Goal: Navigation & Orientation: Find specific page/section

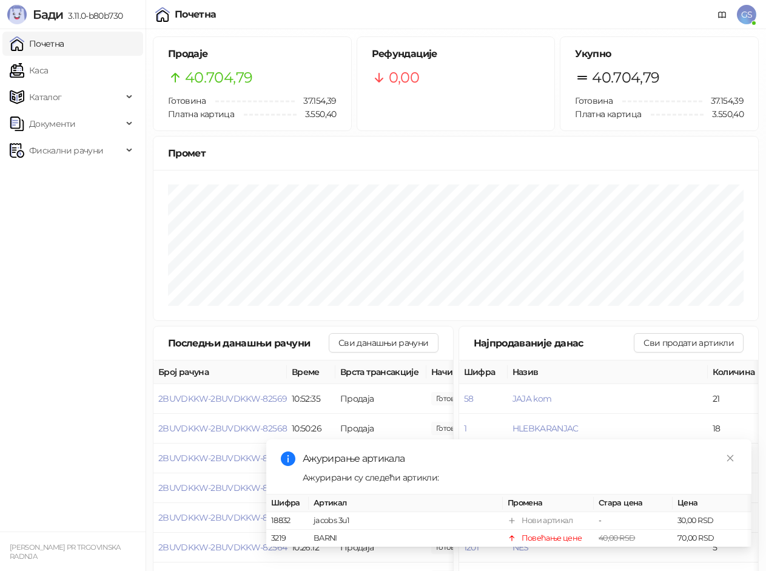
click at [48, 65] on link "Каса" at bounding box center [29, 70] width 38 height 24
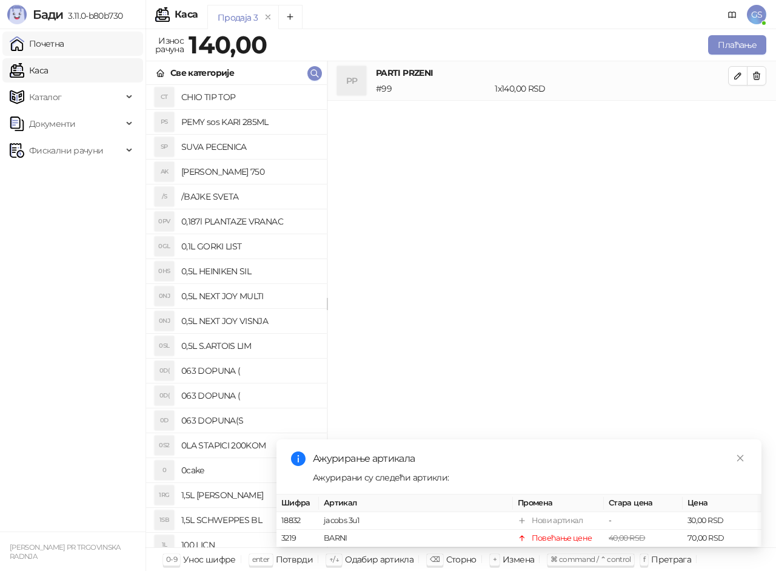
click at [61, 40] on link "Почетна" at bounding box center [37, 44] width 55 height 24
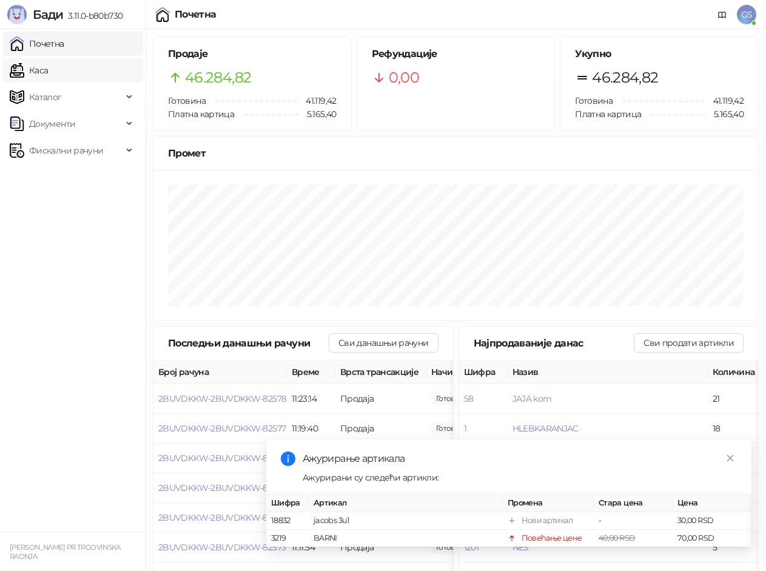
click at [48, 69] on link "Каса" at bounding box center [29, 70] width 38 height 24
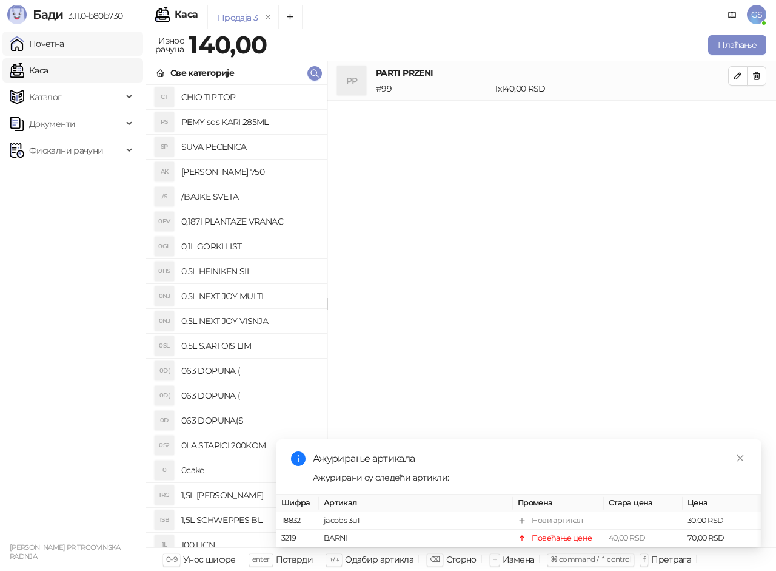
click at [64, 52] on link "Почетна" at bounding box center [37, 44] width 55 height 24
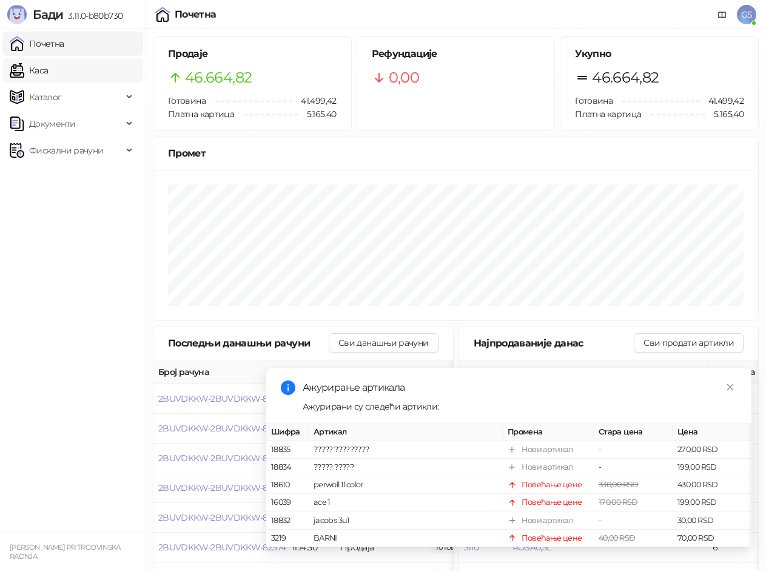
click at [48, 72] on link "Каса" at bounding box center [29, 70] width 38 height 24
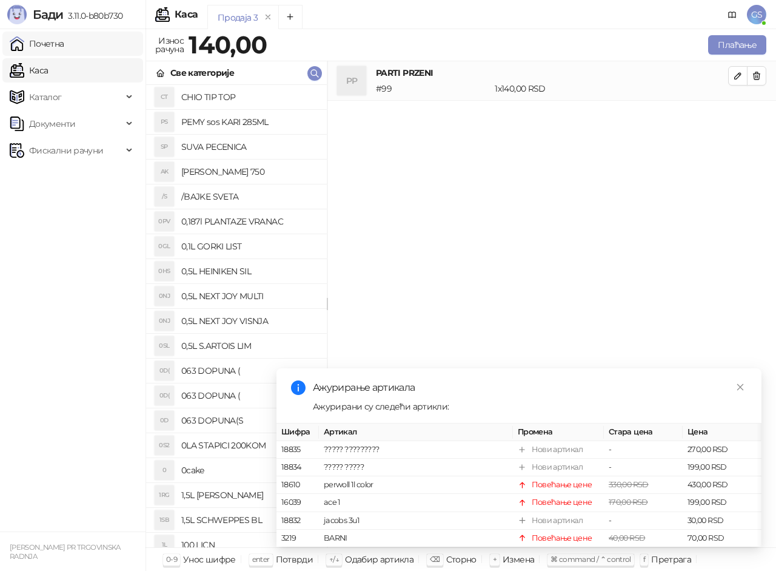
click at [64, 44] on link "Почетна" at bounding box center [37, 44] width 55 height 24
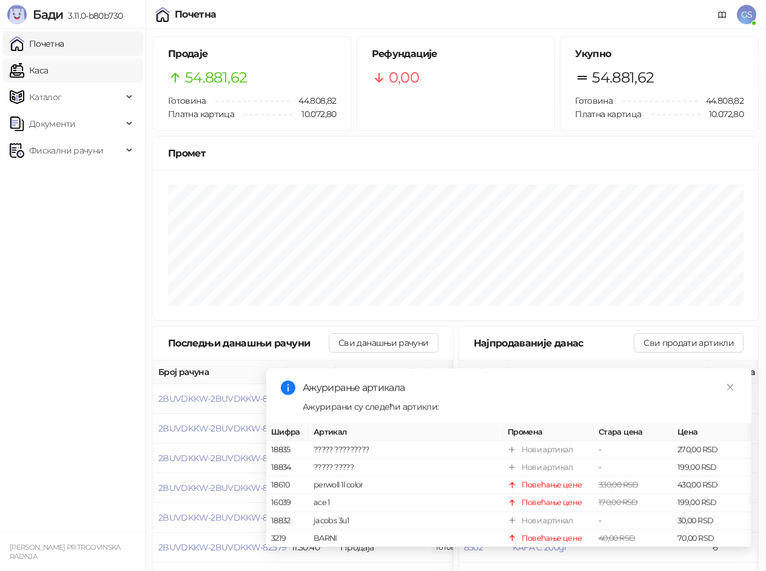
click at [48, 63] on link "Каса" at bounding box center [29, 70] width 38 height 24
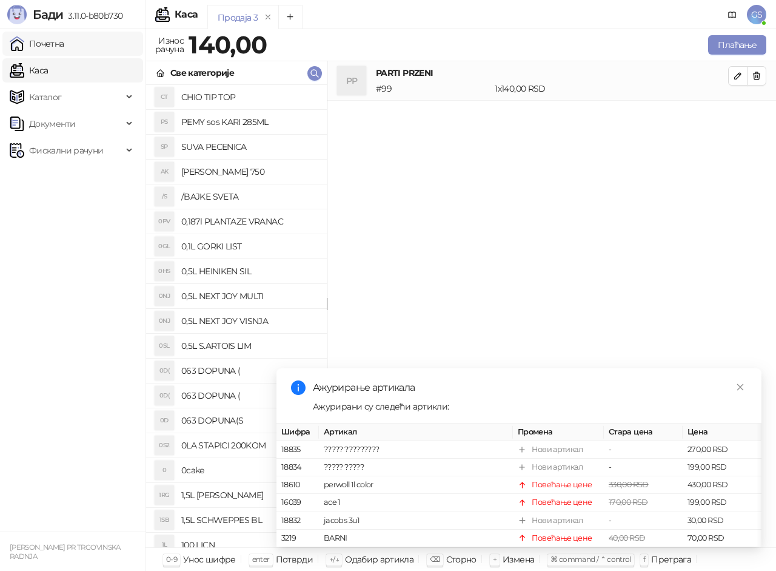
click at [64, 51] on link "Почетна" at bounding box center [37, 44] width 55 height 24
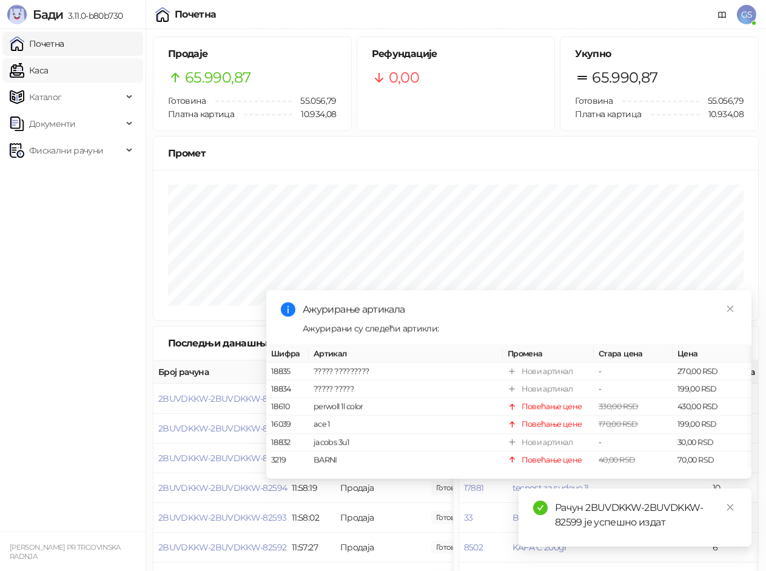
click at [48, 72] on link "Каса" at bounding box center [29, 70] width 38 height 24
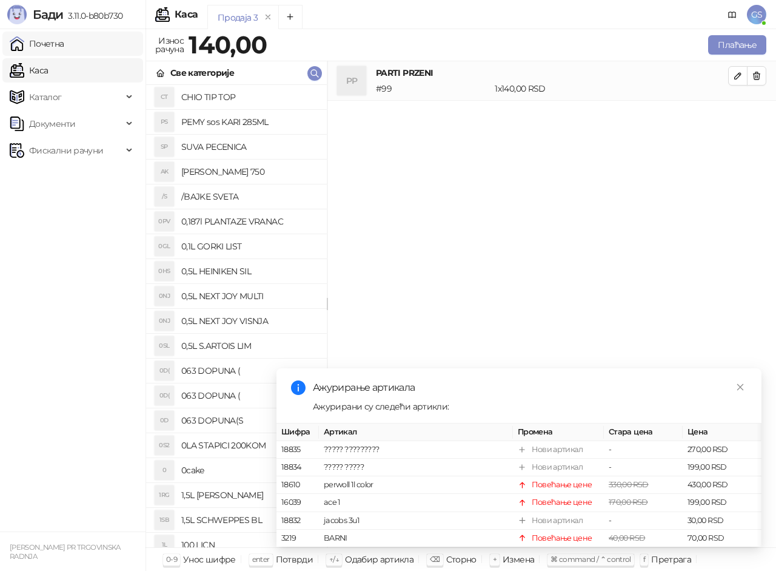
click at [64, 44] on link "Почетна" at bounding box center [37, 44] width 55 height 24
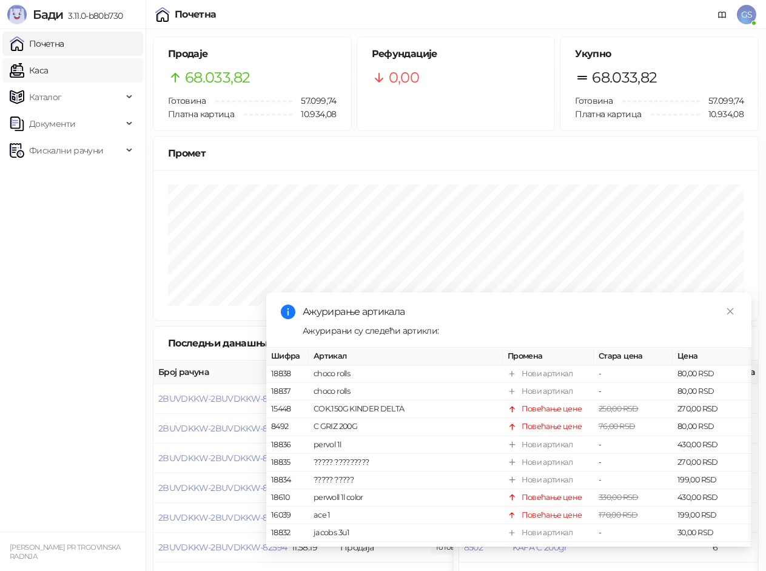
click at [48, 62] on link "Каса" at bounding box center [29, 70] width 38 height 24
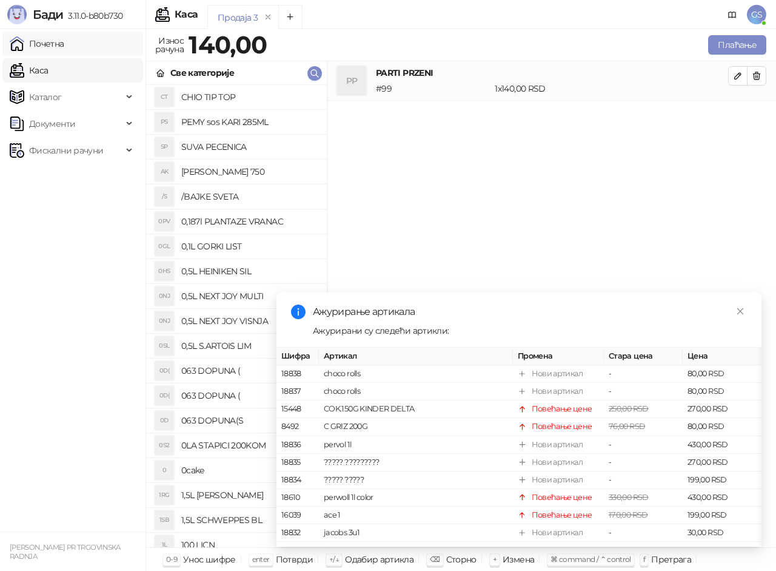
click at [64, 40] on link "Почетна" at bounding box center [37, 44] width 55 height 24
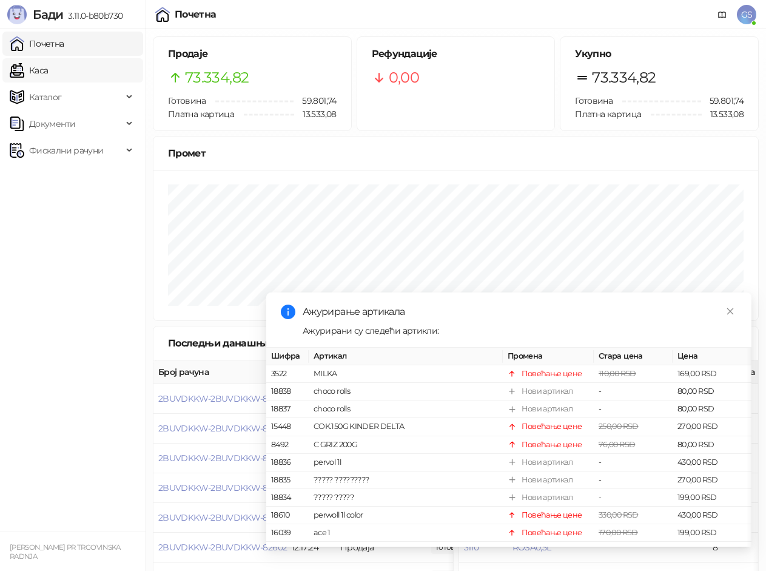
click at [48, 68] on link "Каса" at bounding box center [29, 70] width 38 height 24
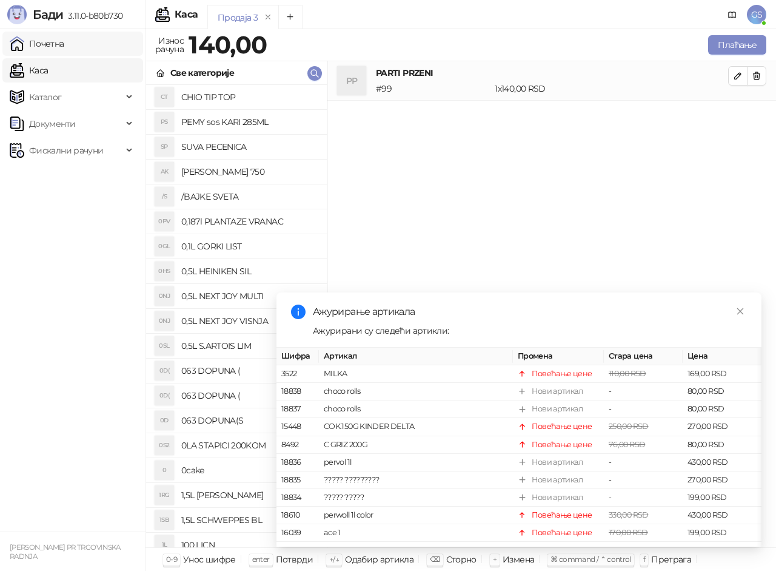
click at [57, 49] on link "Почетна" at bounding box center [37, 44] width 55 height 24
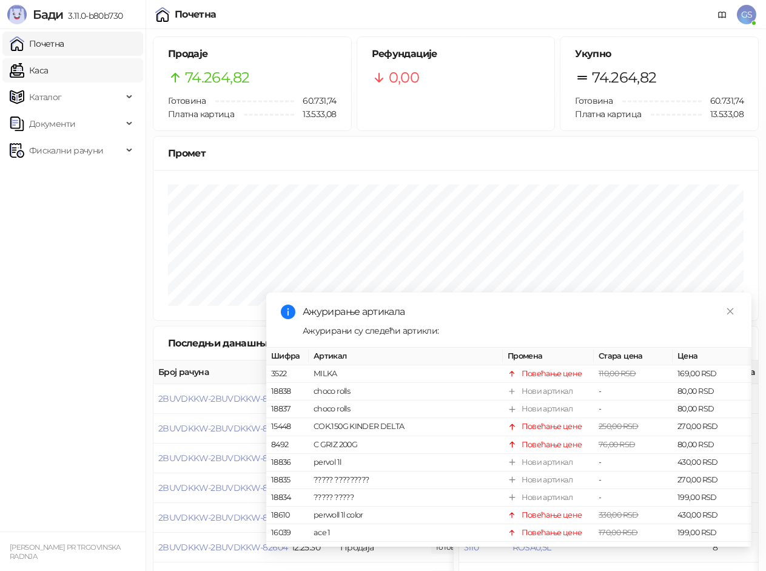
click at [48, 62] on link "Каса" at bounding box center [29, 70] width 38 height 24
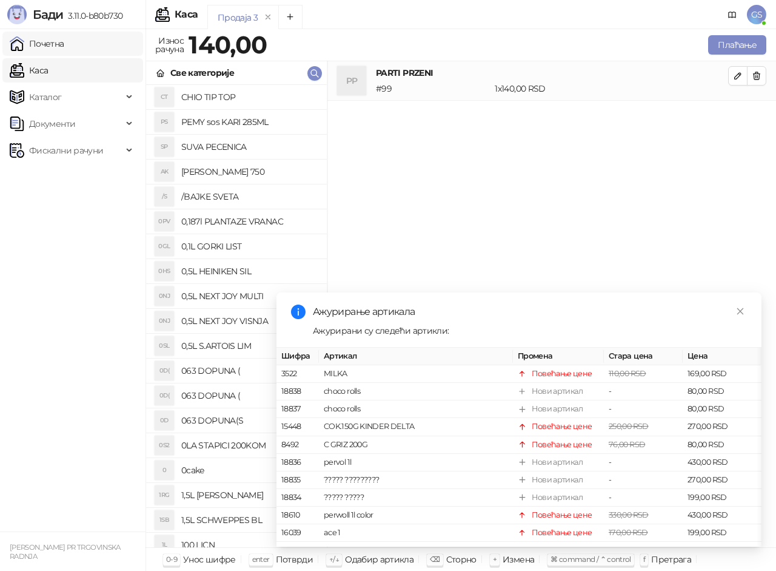
click at [64, 42] on link "Почетна" at bounding box center [37, 44] width 55 height 24
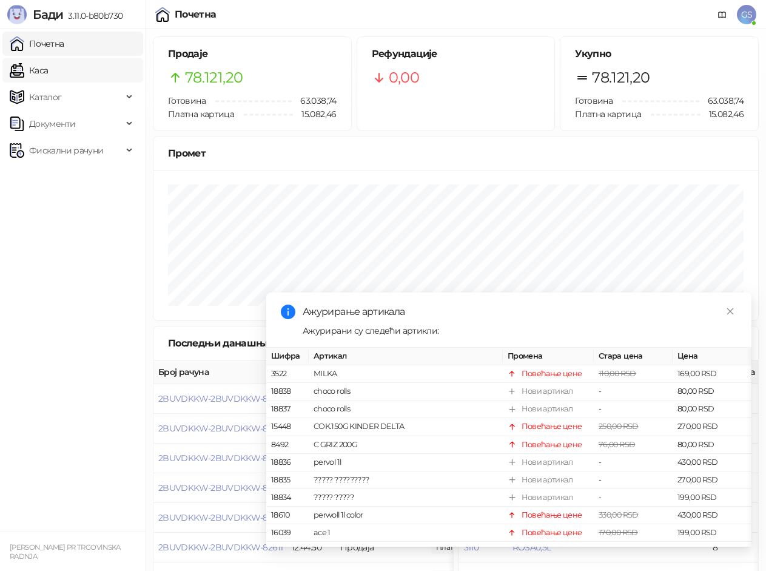
click at [48, 72] on link "Каса" at bounding box center [29, 70] width 38 height 24
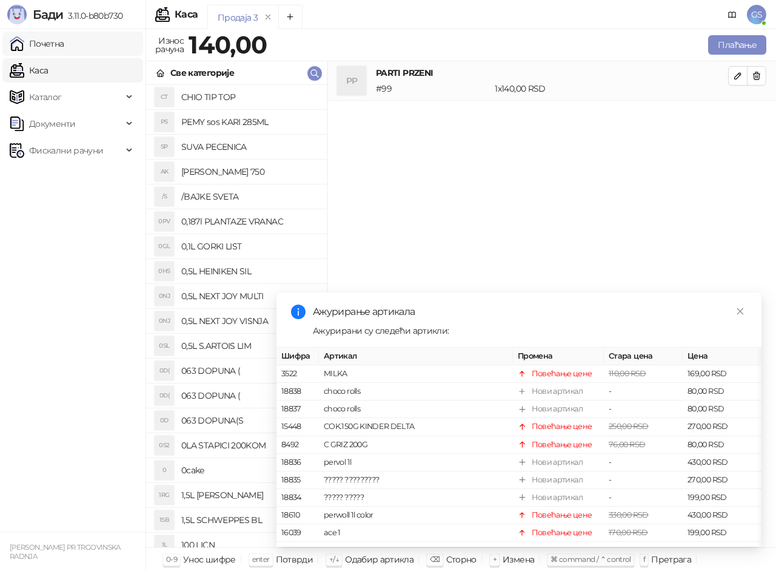
click at [64, 41] on link "Почетна" at bounding box center [37, 44] width 55 height 24
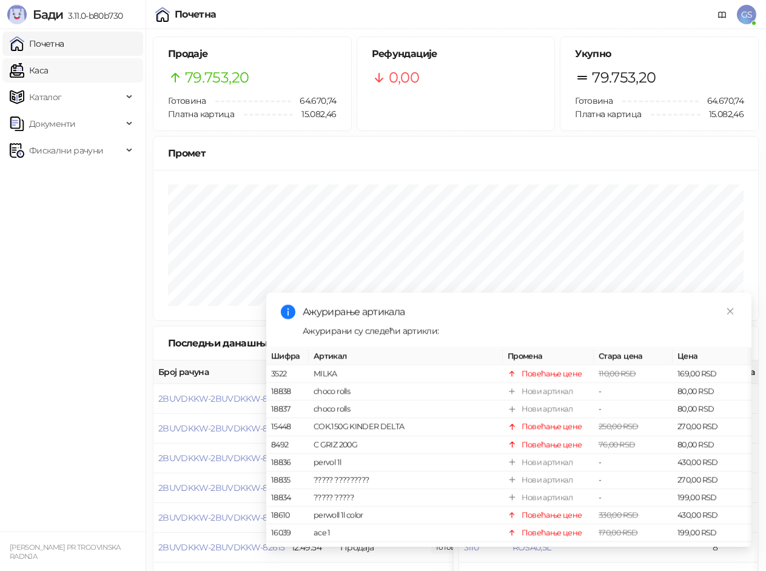
click at [48, 75] on link "Каса" at bounding box center [29, 70] width 38 height 24
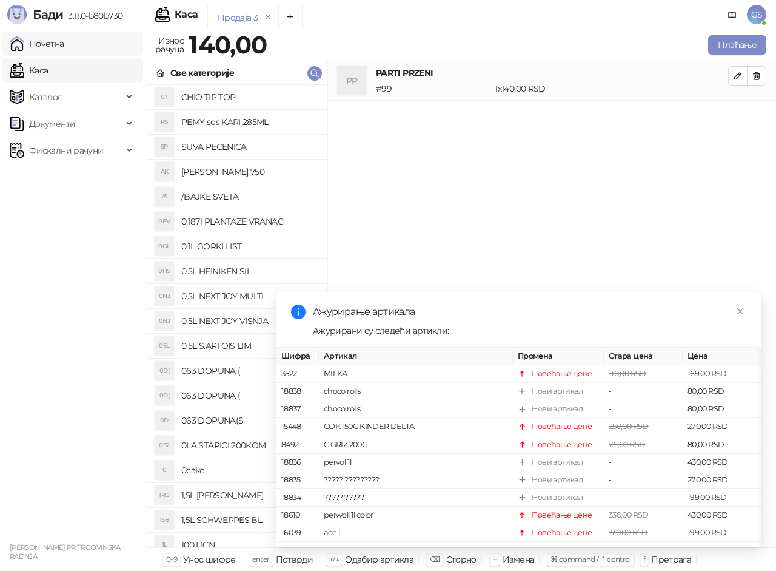
click at [64, 39] on link "Почетна" at bounding box center [37, 44] width 55 height 24
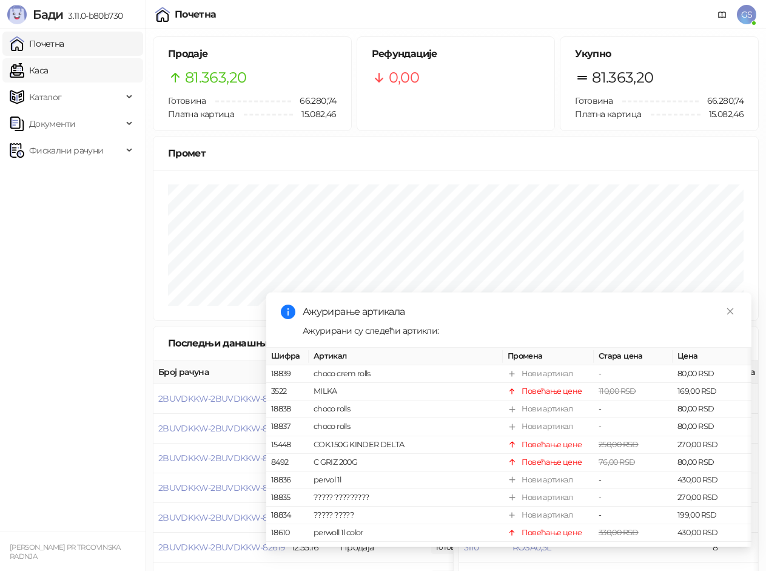
click at [48, 76] on link "Каса" at bounding box center [29, 70] width 38 height 24
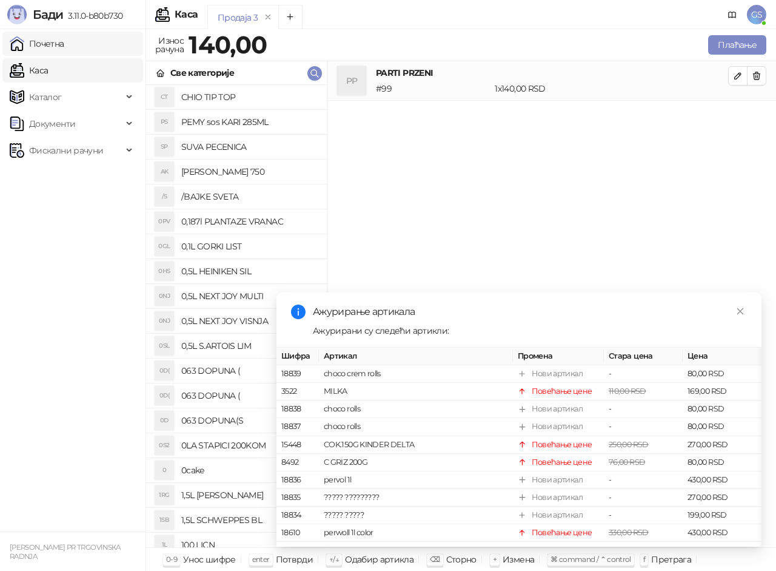
click at [64, 53] on link "Почетна" at bounding box center [37, 44] width 55 height 24
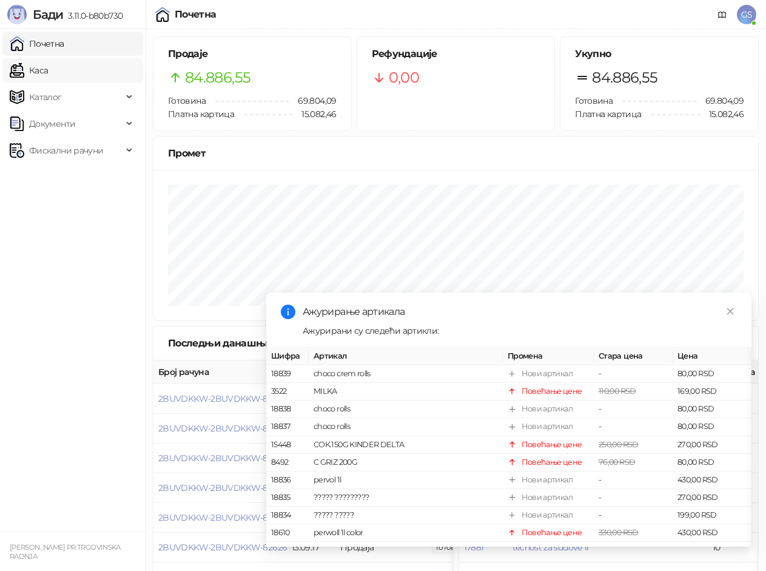
click at [38, 69] on link "Каса" at bounding box center [29, 70] width 38 height 24
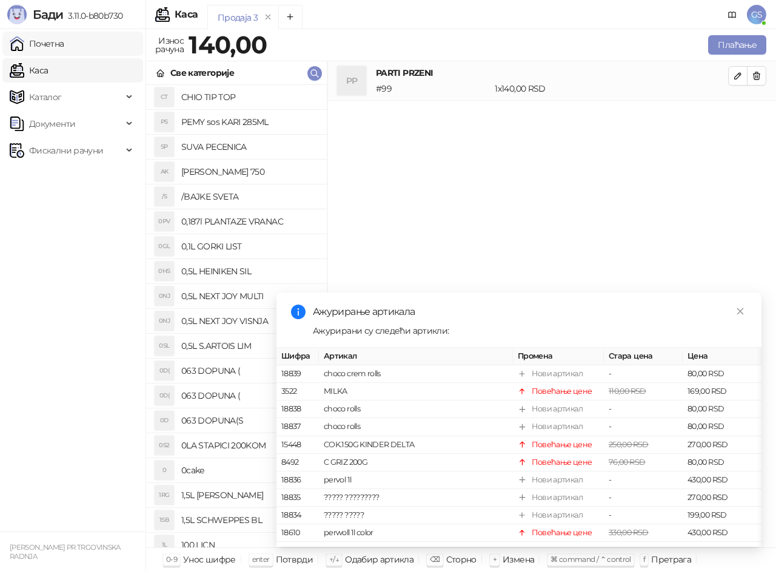
click at [64, 46] on link "Почетна" at bounding box center [37, 44] width 55 height 24
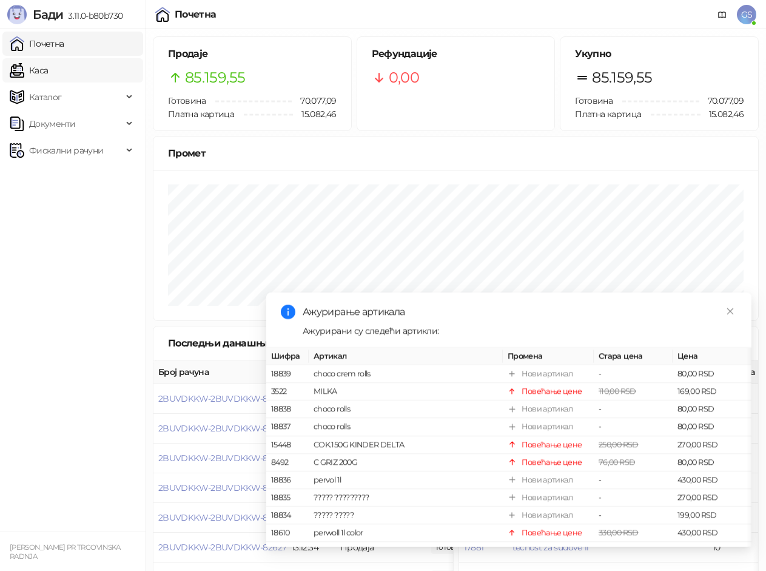
click at [48, 75] on link "Каса" at bounding box center [29, 70] width 38 height 24
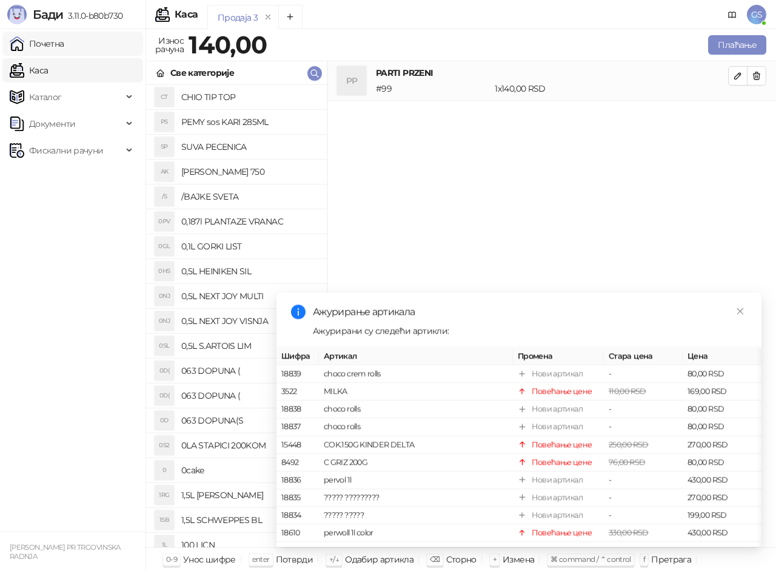
click at [64, 38] on link "Почетна" at bounding box center [37, 44] width 55 height 24
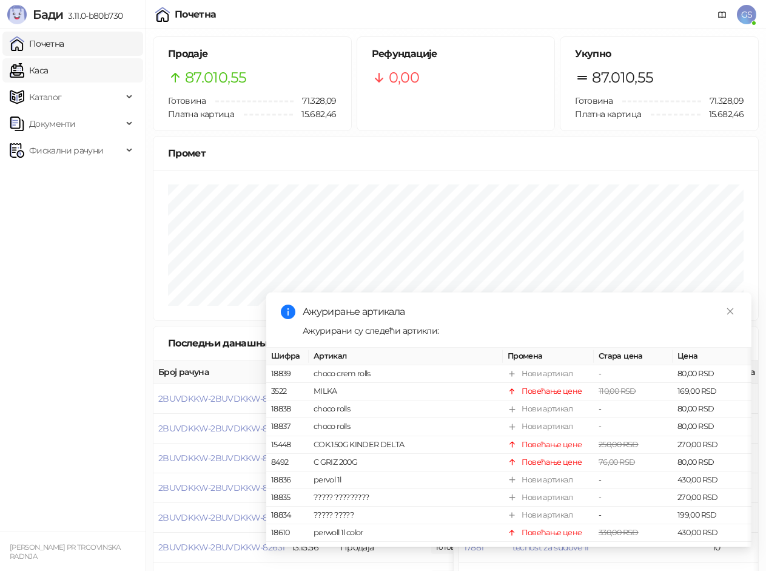
click at [48, 68] on link "Каса" at bounding box center [29, 70] width 38 height 24
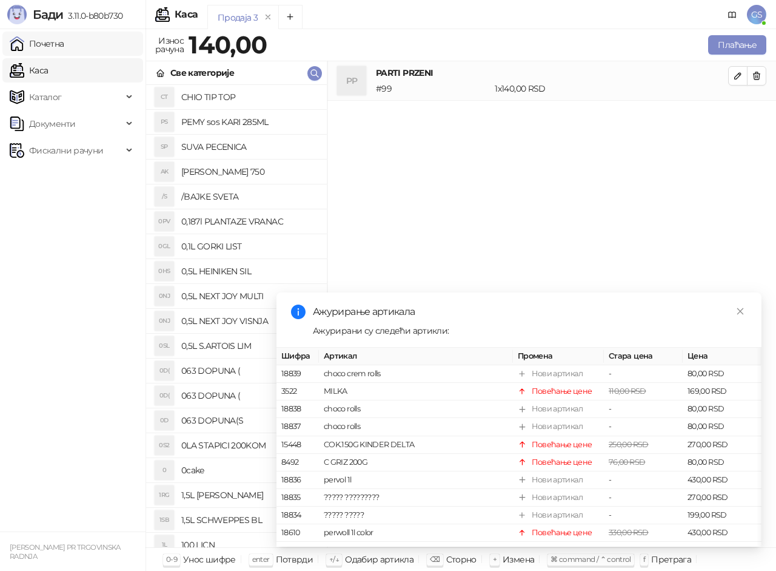
click at [64, 44] on link "Почетна" at bounding box center [37, 44] width 55 height 24
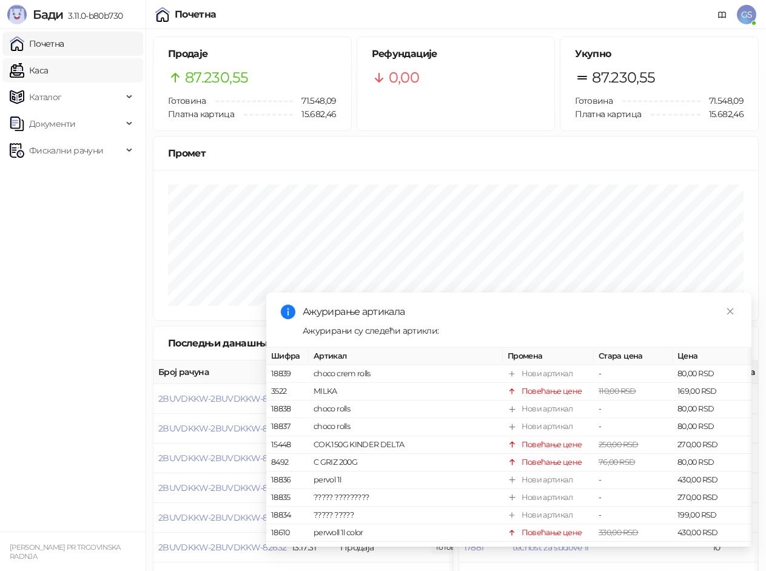
click at [48, 70] on link "Каса" at bounding box center [29, 70] width 38 height 24
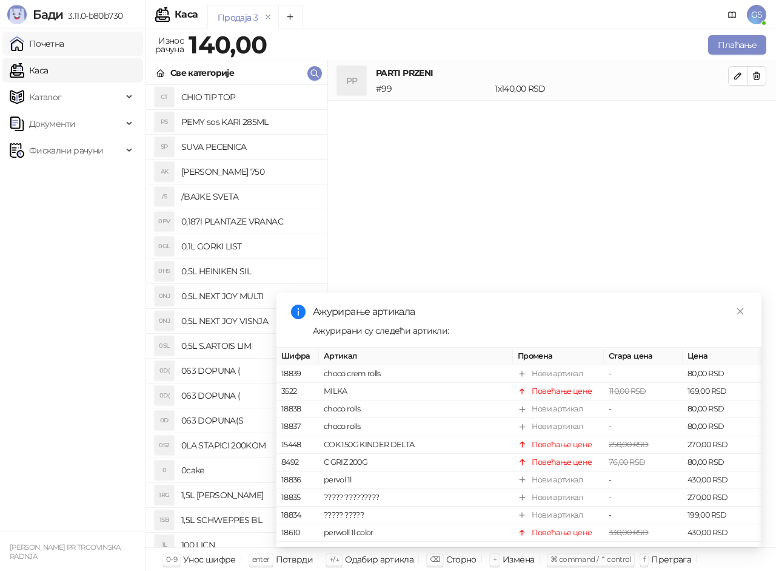
click at [64, 36] on link "Почетна" at bounding box center [37, 44] width 55 height 24
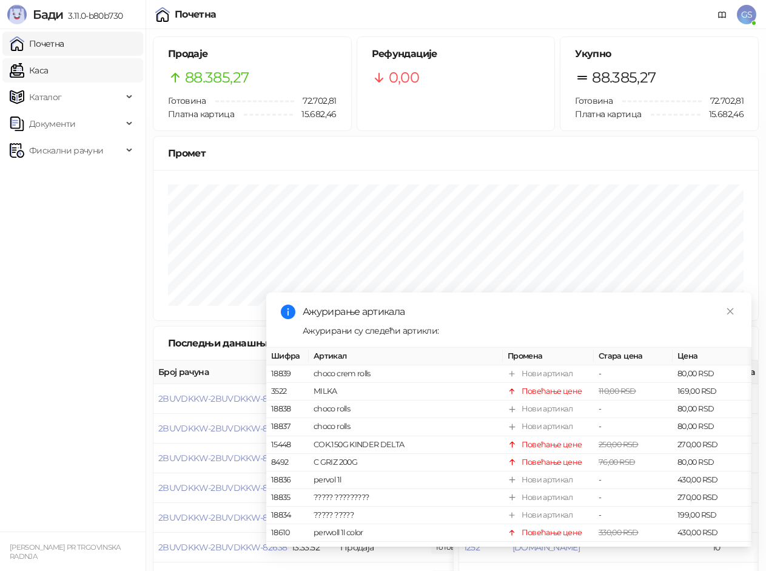
click at [48, 68] on link "Каса" at bounding box center [29, 70] width 38 height 24
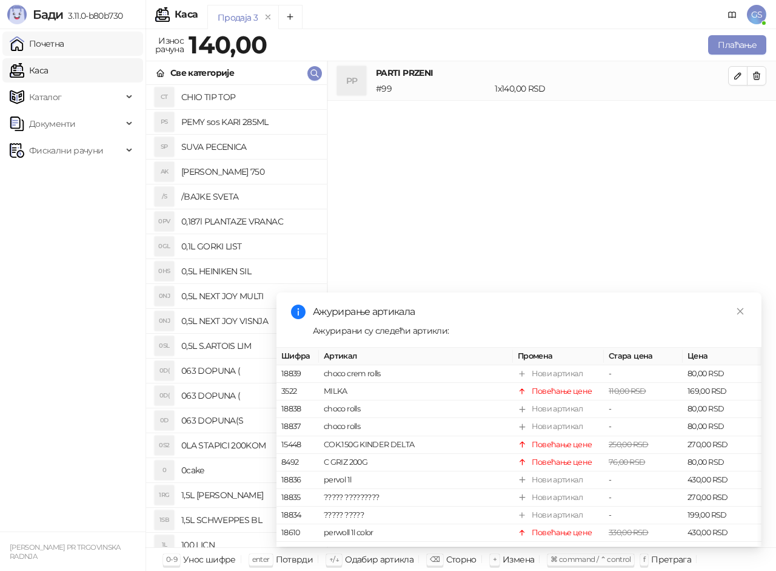
click at [55, 41] on link "Почетна" at bounding box center [37, 44] width 55 height 24
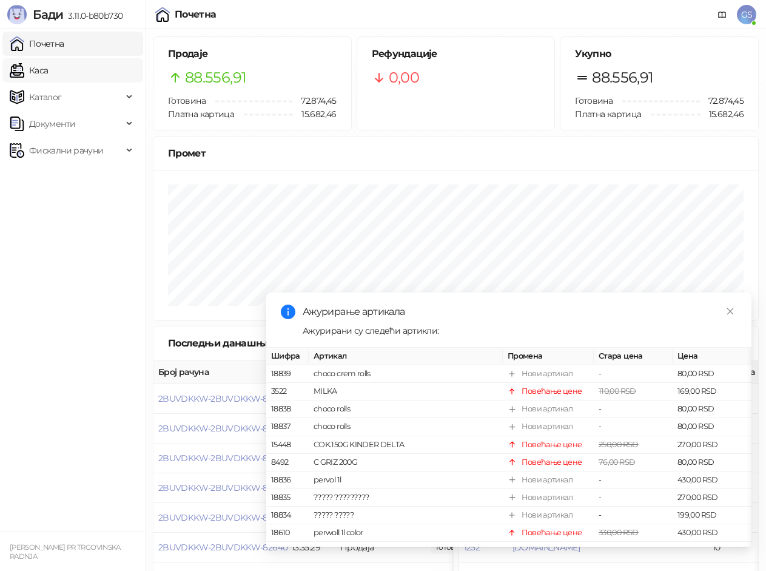
click at [48, 69] on link "Каса" at bounding box center [29, 70] width 38 height 24
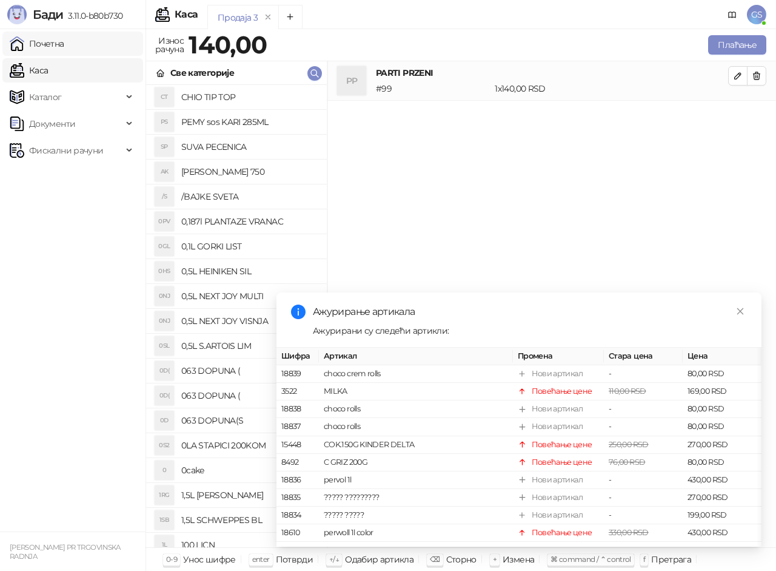
click at [64, 50] on link "Почетна" at bounding box center [37, 44] width 55 height 24
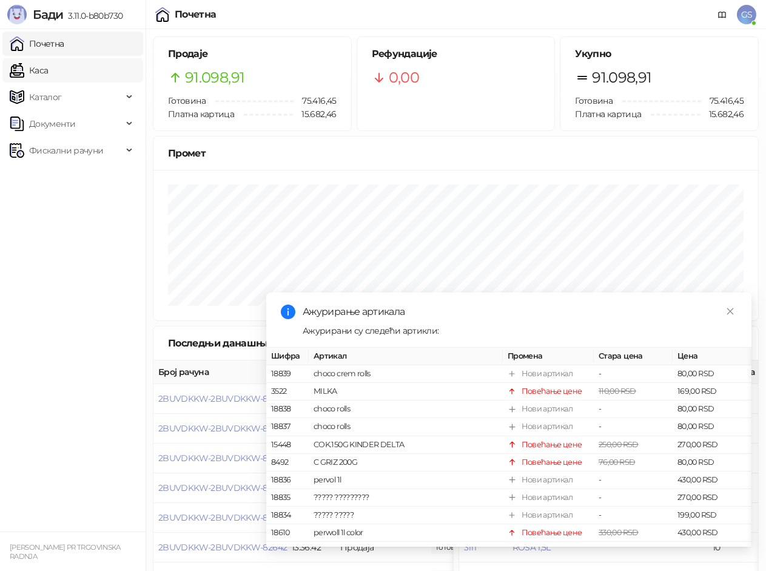
click at [48, 65] on link "Каса" at bounding box center [29, 70] width 38 height 24
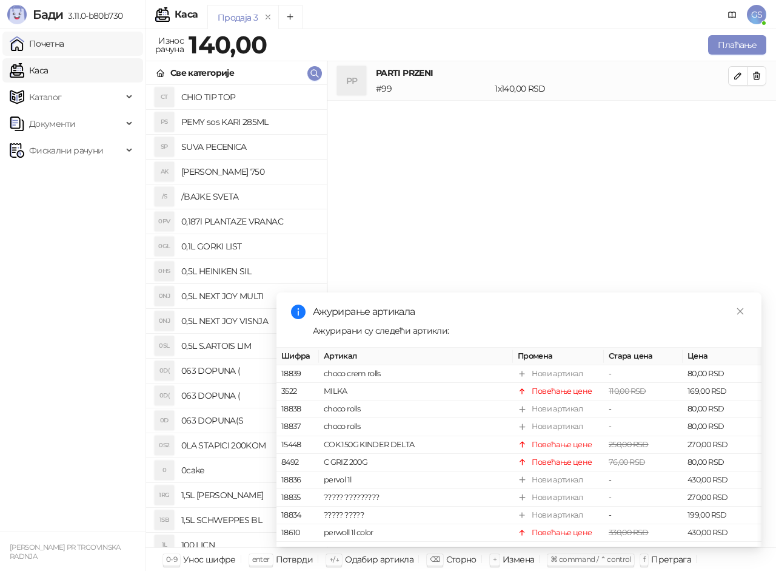
click at [64, 39] on link "Почетна" at bounding box center [37, 44] width 55 height 24
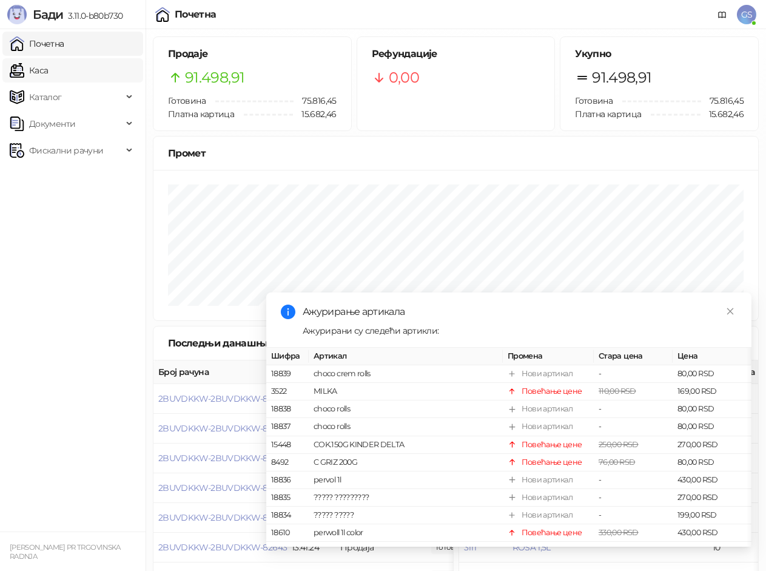
click at [48, 60] on link "Каса" at bounding box center [29, 70] width 38 height 24
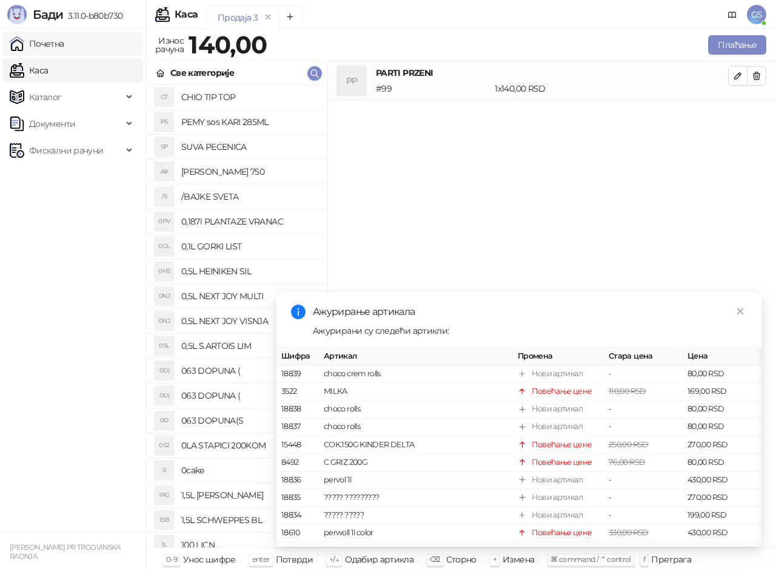
click at [64, 38] on link "Почетна" at bounding box center [37, 44] width 55 height 24
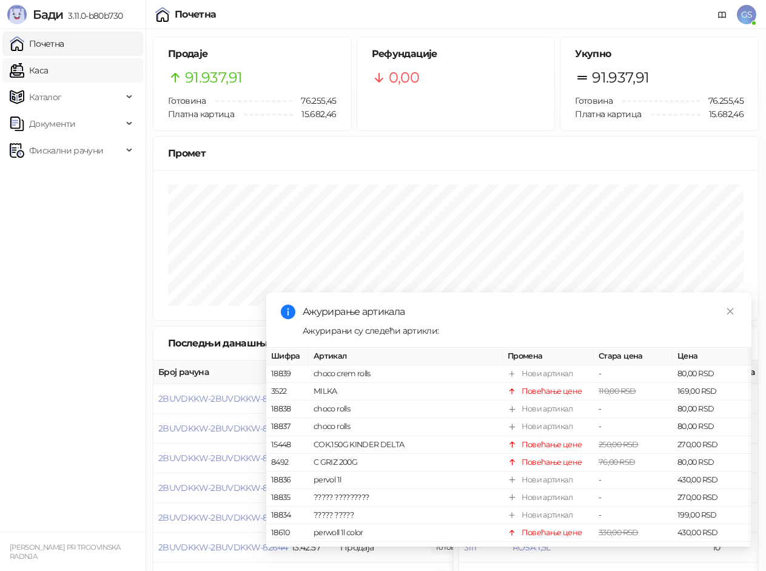
click at [48, 76] on link "Каса" at bounding box center [29, 70] width 38 height 24
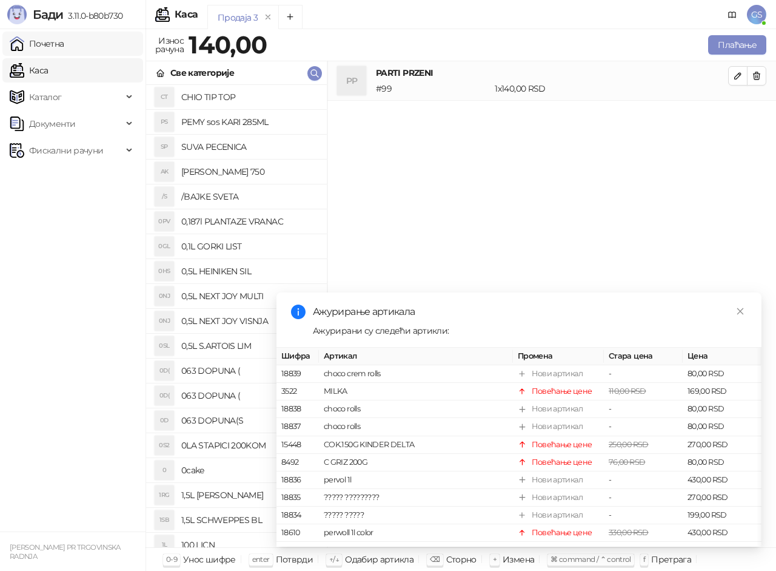
click at [63, 42] on link "Почетна" at bounding box center [37, 44] width 55 height 24
